Goal: Task Accomplishment & Management: Manage account settings

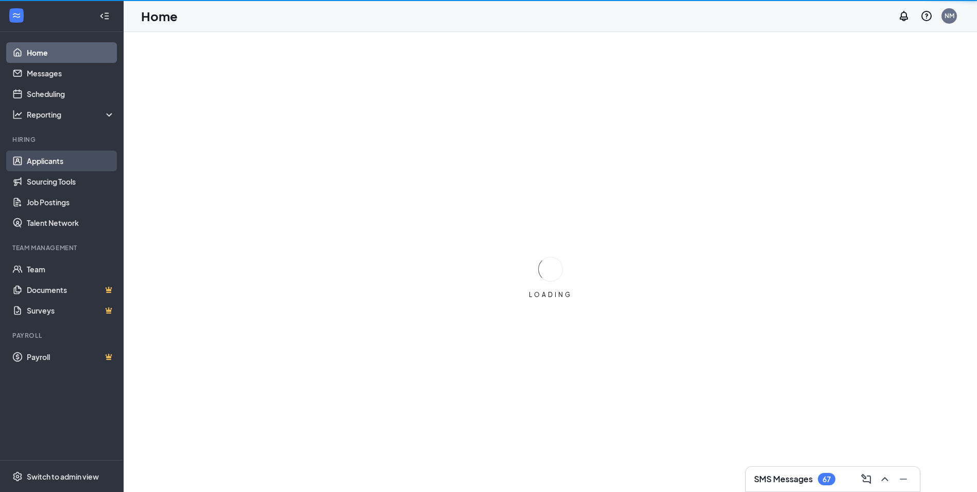
click at [53, 164] on link "Applicants" at bounding box center [71, 160] width 88 height 21
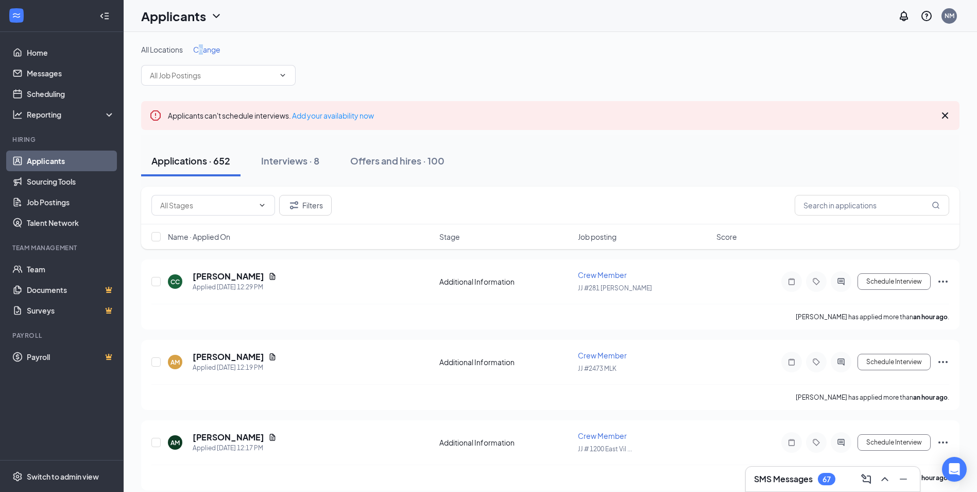
click at [202, 50] on span "Change" at bounding box center [206, 49] width 27 height 9
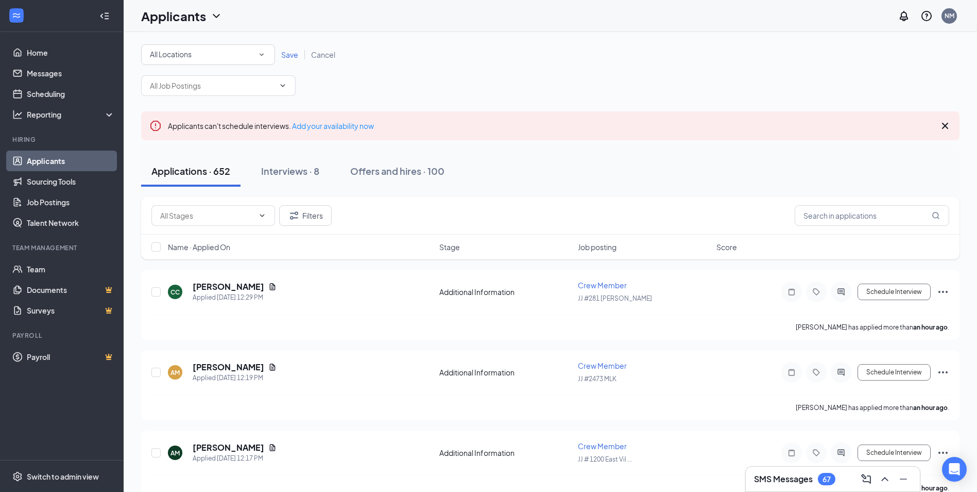
click at [221, 60] on div "All Locations" at bounding box center [208, 54] width 116 height 12
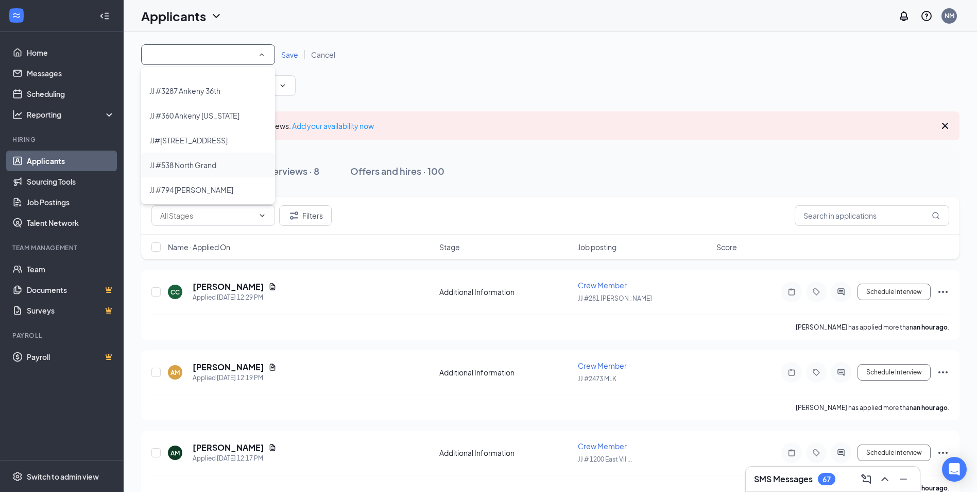
scroll to position [584, 0]
drag, startPoint x: 214, startPoint y: 142, endPoint x: 227, endPoint y: 117, distance: 28.6
click at [214, 142] on span "JJ #3287 Ankeny 36th" at bounding box center [184, 142] width 71 height 9
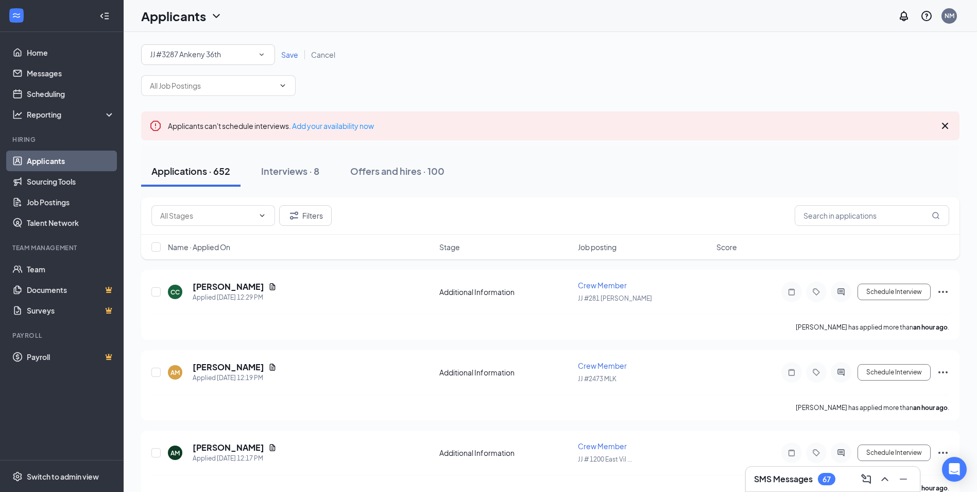
click at [286, 54] on span "Save" at bounding box center [289, 54] width 17 height 9
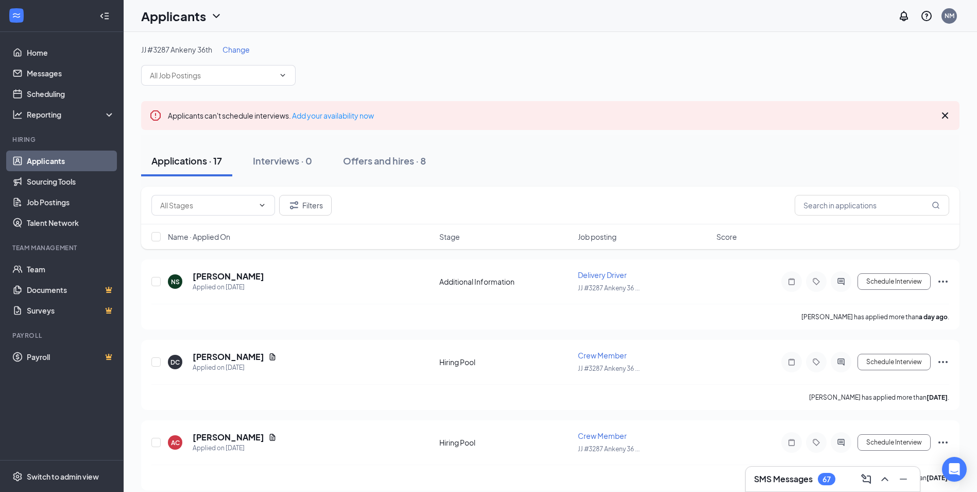
click at [242, 48] on span "Change" at bounding box center [236, 49] width 27 height 9
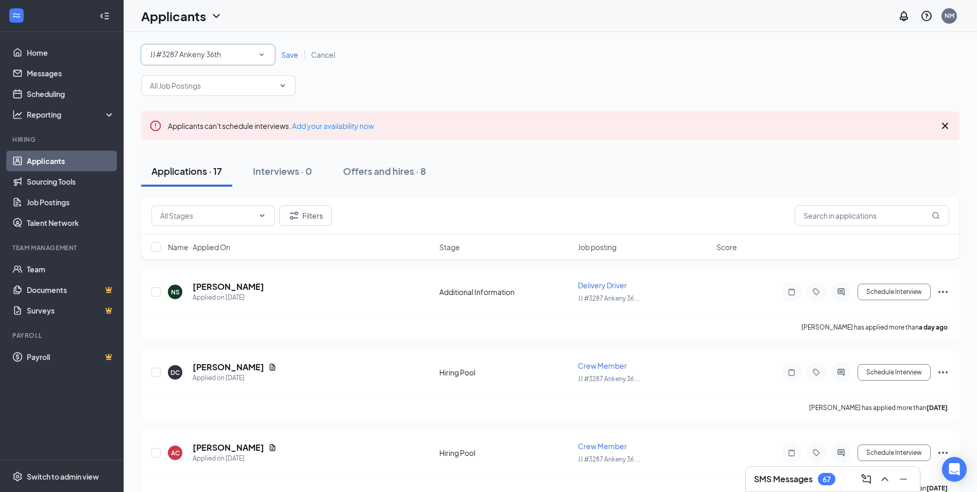
click at [218, 64] on div "All Locations JJ [STREET_ADDRESS]" at bounding box center [208, 54] width 134 height 21
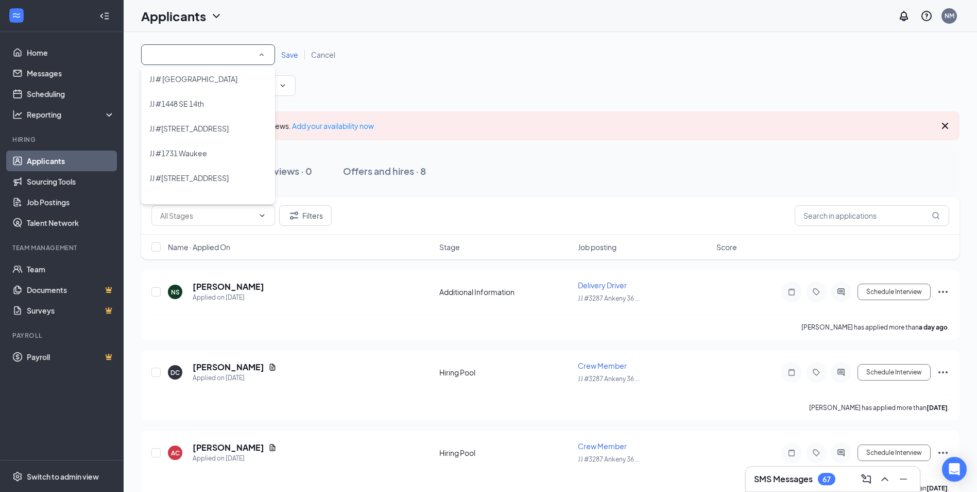
scroll to position [103, 0]
click at [224, 126] on span "JJ #[STREET_ADDRESS]" at bounding box center [188, 128] width 79 height 9
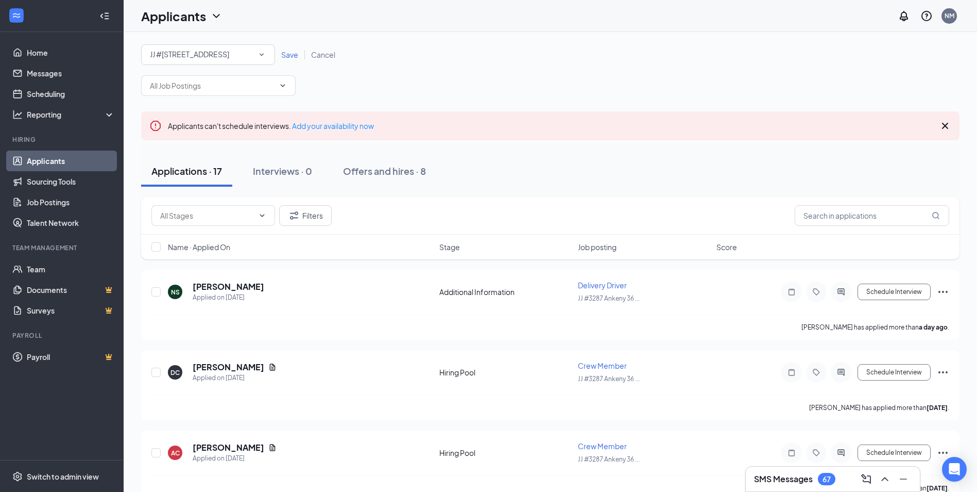
click at [286, 53] on span "Save" at bounding box center [289, 54] width 17 height 9
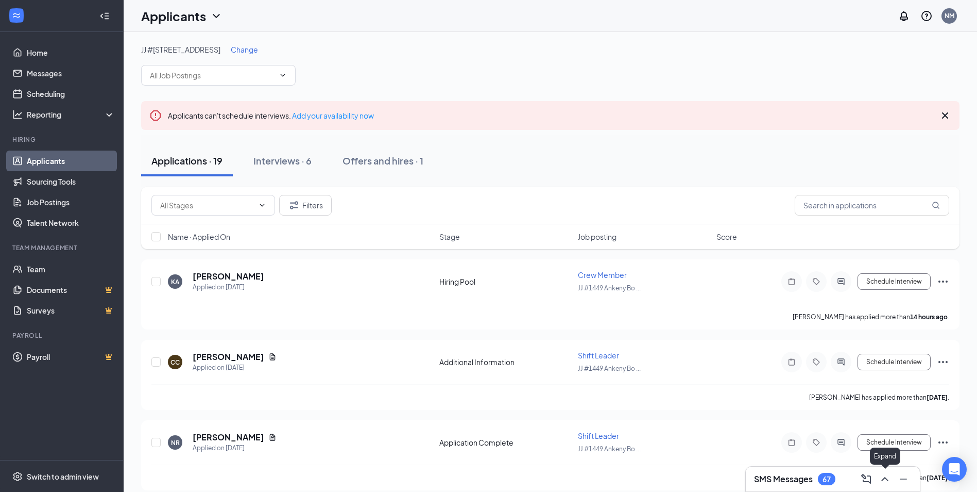
click at [889, 483] on icon "ChevronUp" at bounding box center [885, 478] width 12 height 12
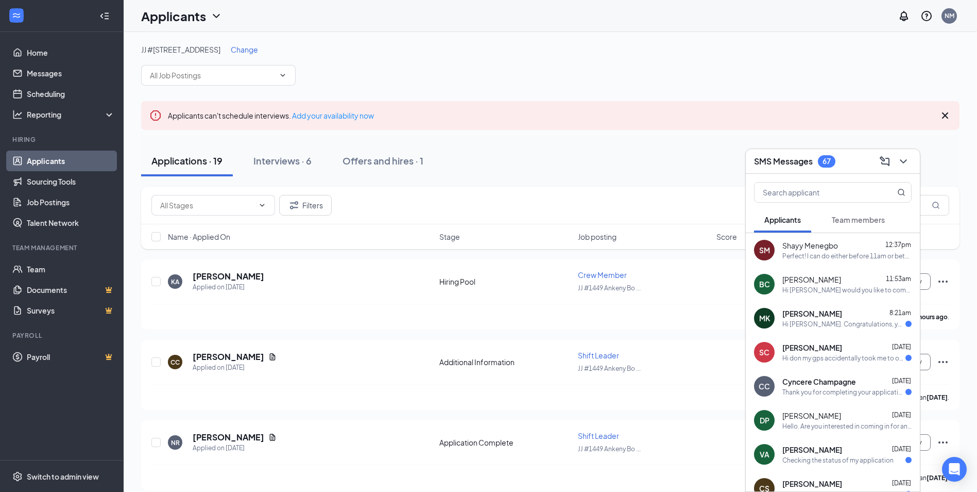
click at [843, 221] on span "Team members" at bounding box center [858, 219] width 53 height 9
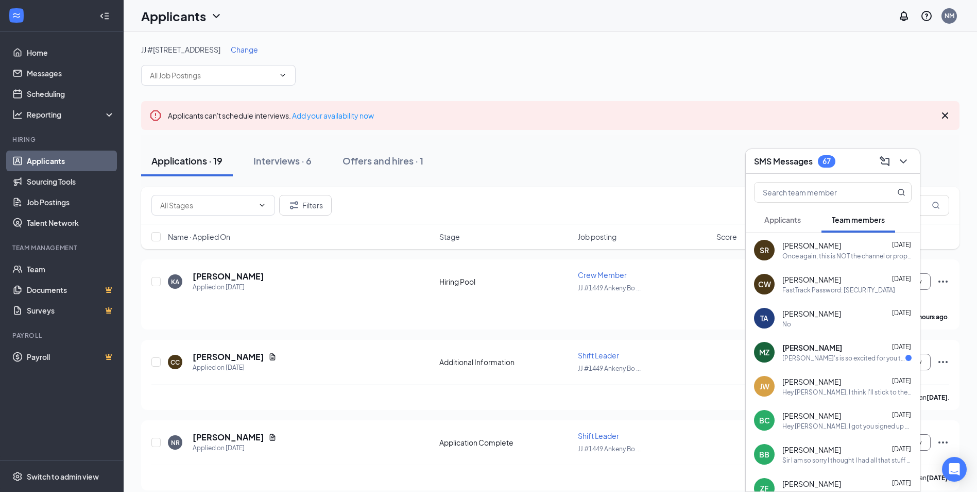
click at [801, 224] on div "Applicants" at bounding box center [783, 219] width 37 height 10
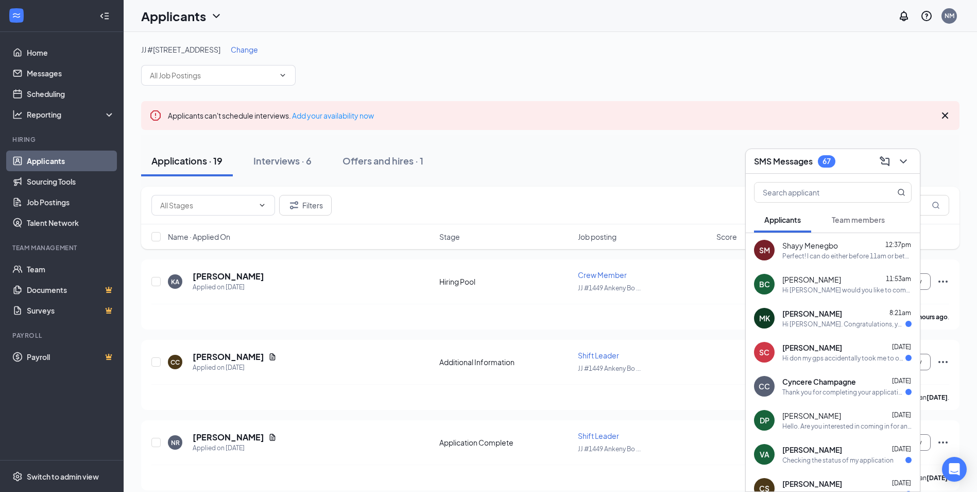
drag, startPoint x: 647, startPoint y: 48, endPoint x: 605, endPoint y: 16, distance: 52.9
click at [646, 48] on div "JJ #[STREET_ADDRESS] Change" at bounding box center [550, 49] width 819 height 10
